Goal: Browse casually: Explore the website without a specific task or goal

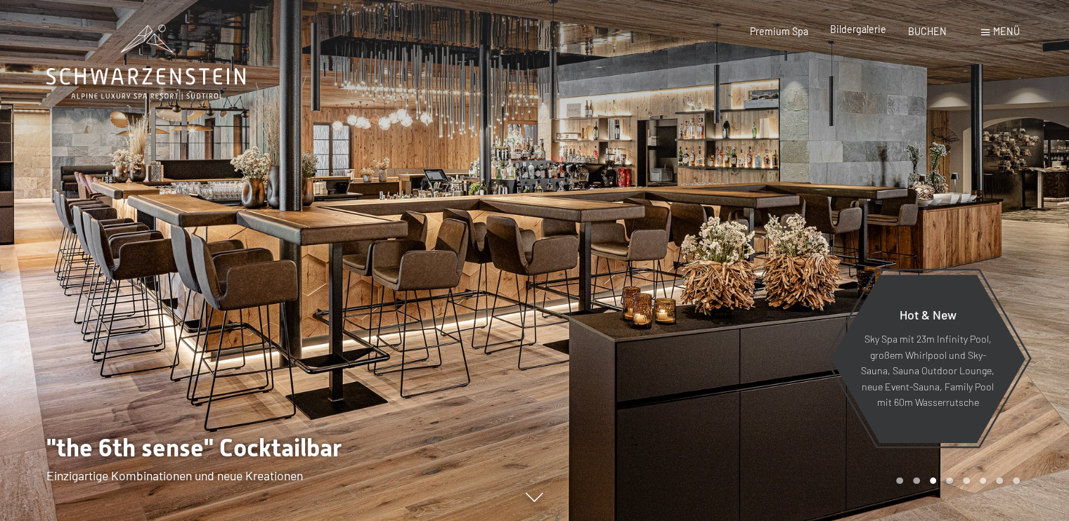
click at [880, 27] on span "Bildergalerie" at bounding box center [858, 29] width 56 height 12
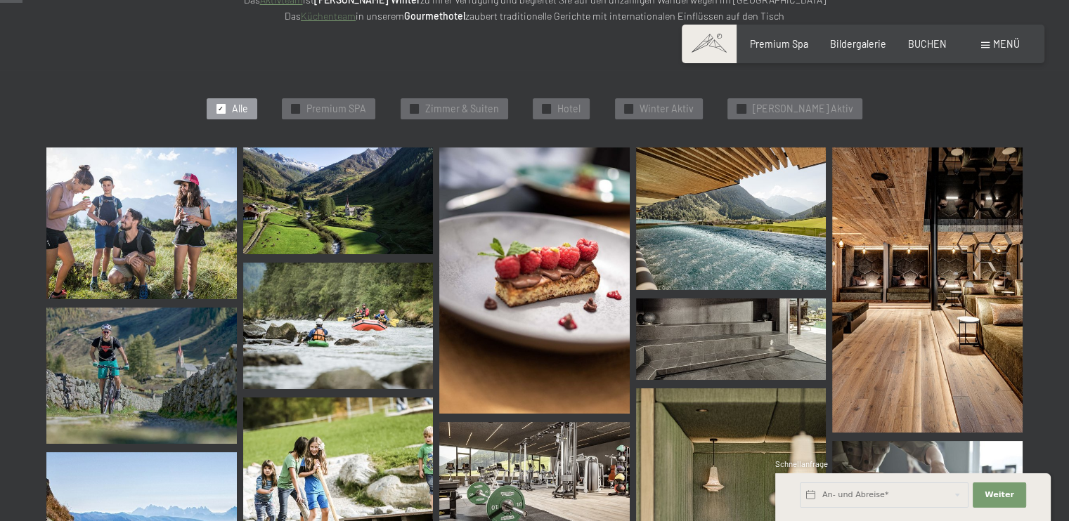
scroll to position [394, 0]
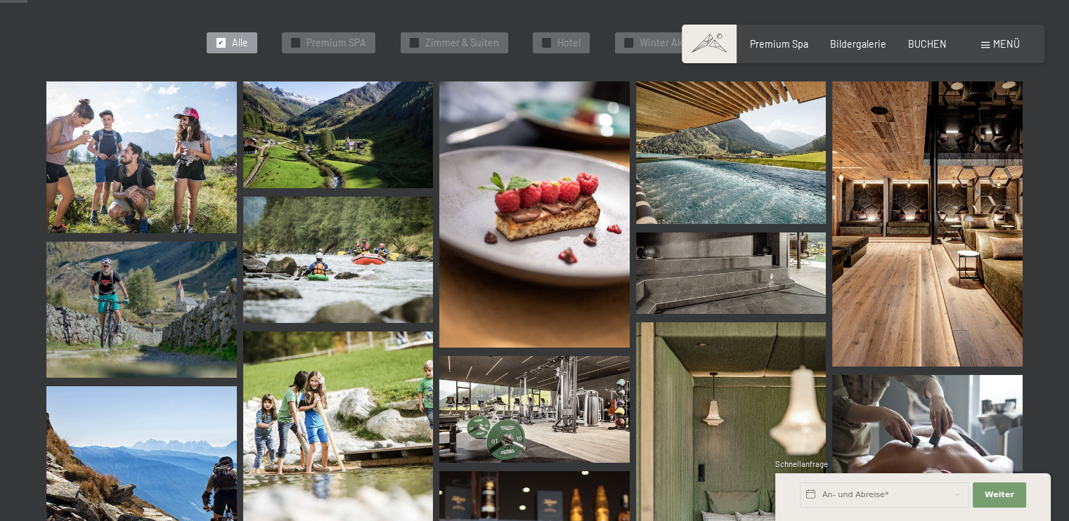
click at [132, 179] on img at bounding box center [141, 158] width 190 height 152
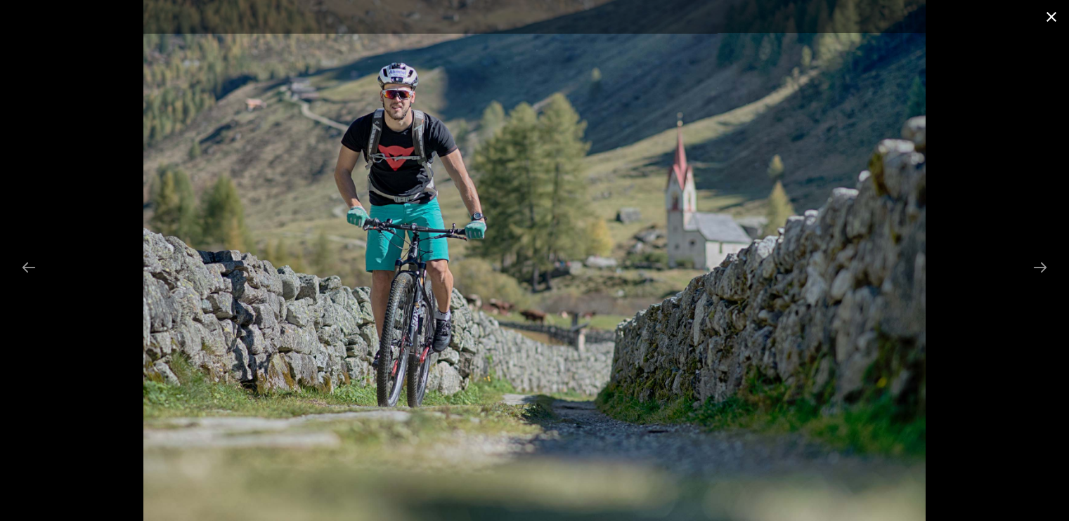
click at [1046, 15] on button "Close gallery" at bounding box center [1051, 16] width 35 height 33
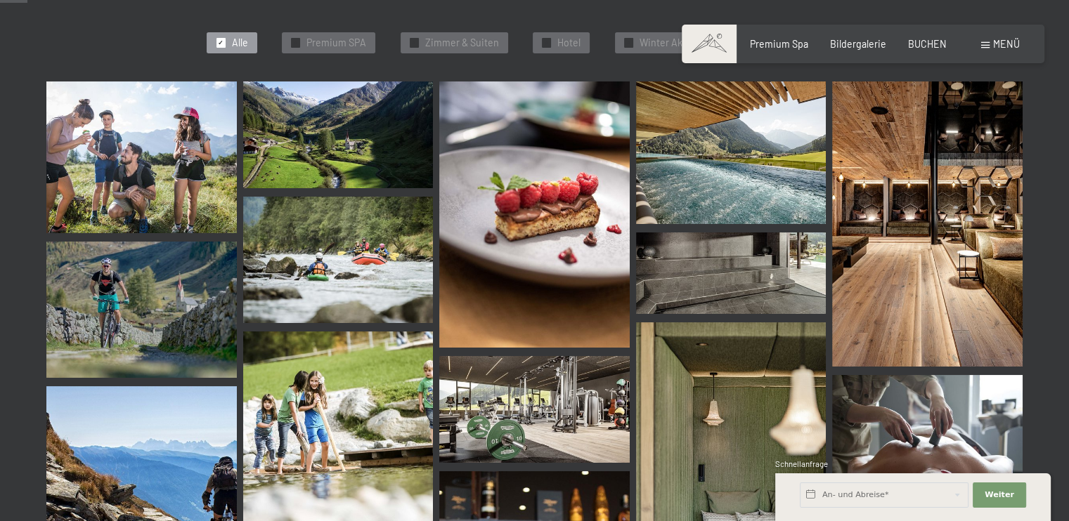
click at [1000, 49] on span "Menü" at bounding box center [1006, 44] width 27 height 12
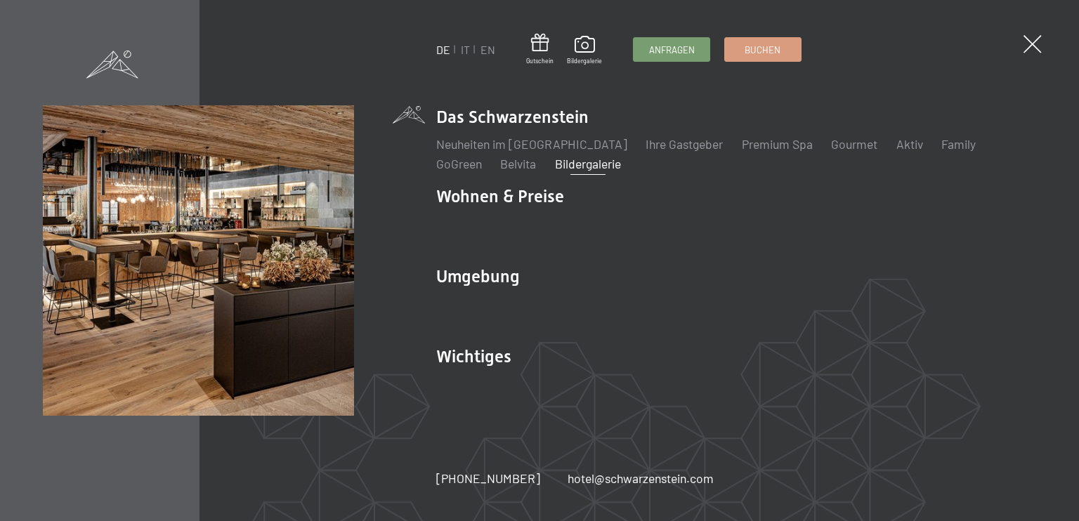
click at [1031, 42] on span at bounding box center [1033, 44] width 18 height 18
